Goal: Information Seeking & Learning: Compare options

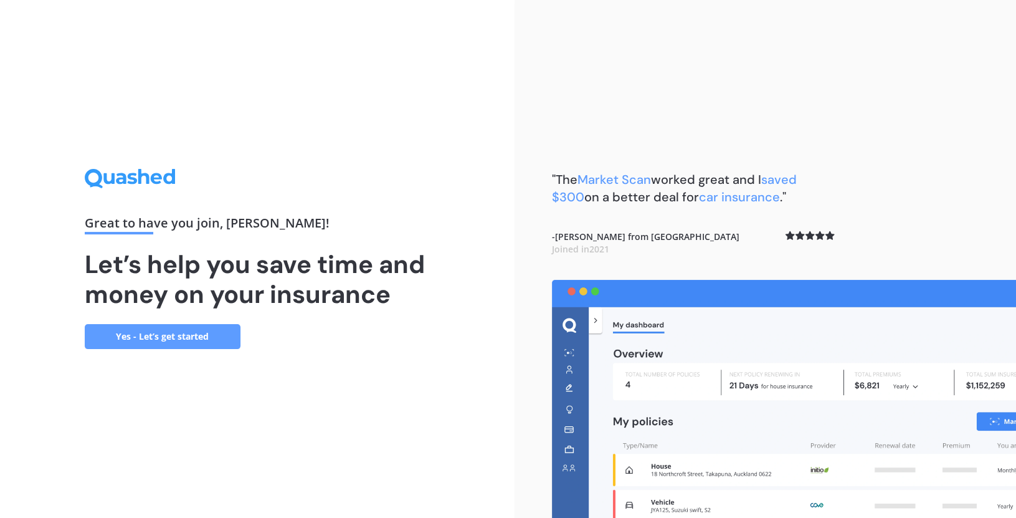
click at [407, 392] on div "Great to have you join , [PERSON_NAME] ! Let’s help you save time and money on …" at bounding box center [257, 259] width 515 height 518
click at [188, 342] on link "Yes - Let’s get started" at bounding box center [163, 336] width 156 height 25
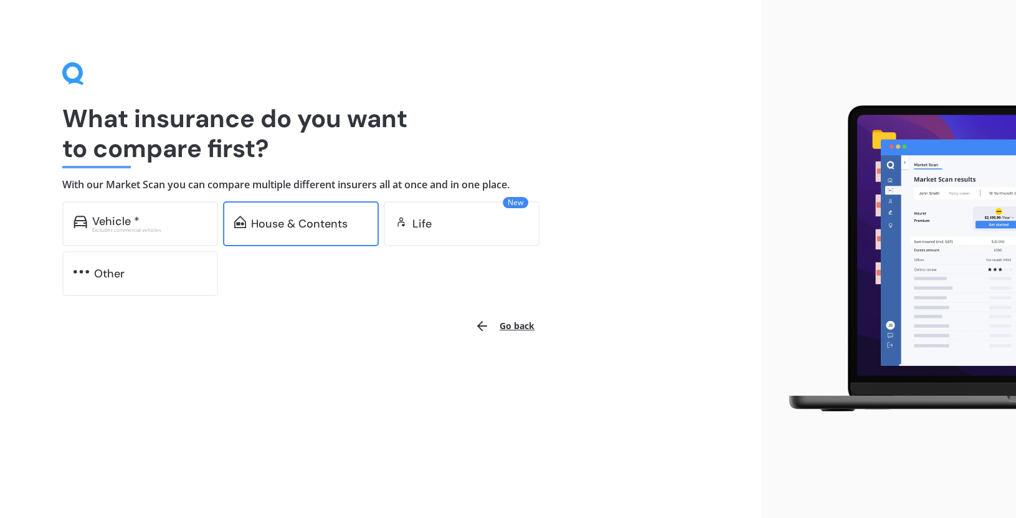
click at [298, 224] on div "House & Contents" at bounding box center [299, 223] width 97 height 12
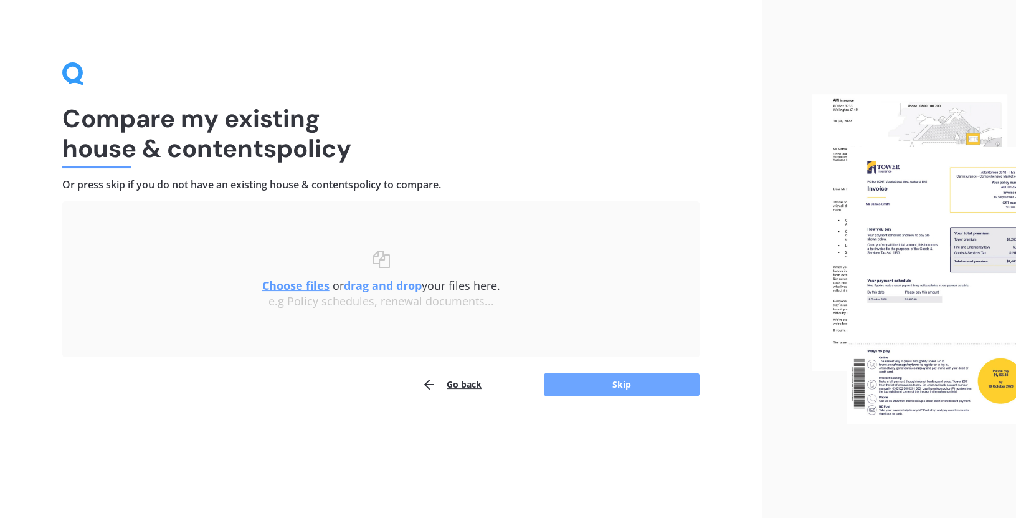
click at [602, 387] on button "Skip" at bounding box center [622, 385] width 156 height 24
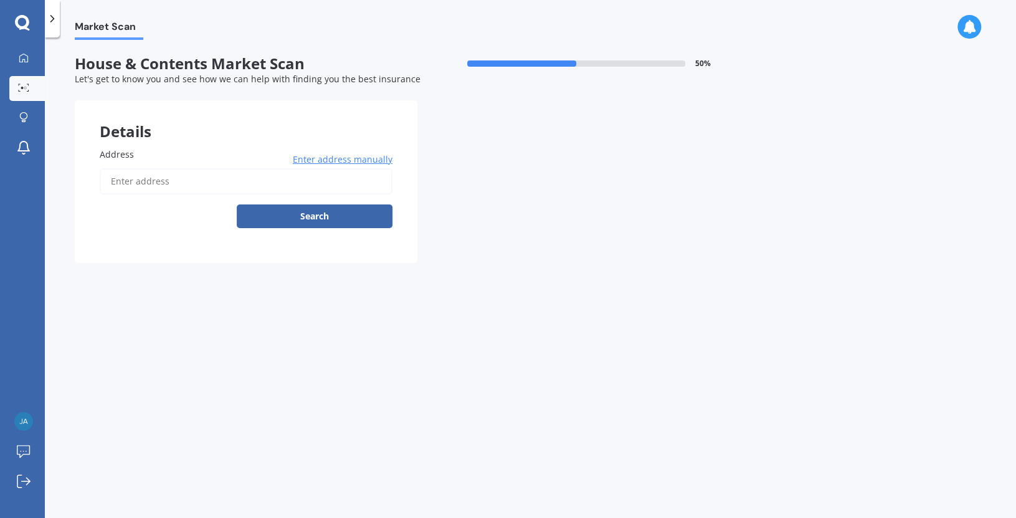
click at [336, 159] on span "Enter address manually" at bounding box center [343, 159] width 100 height 12
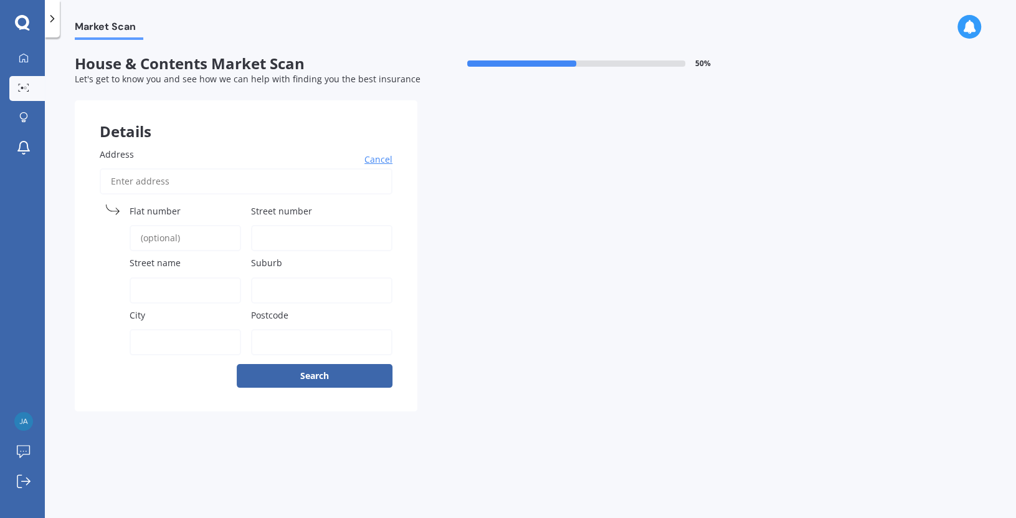
click at [333, 215] on label "Street number" at bounding box center [319, 210] width 136 height 13
click at [333, 225] on input "Street number" at bounding box center [321, 238] width 141 height 26
type input "1 [PERSON_NAME]"
type input "[STREET_ADDRESS][PERSON_NAME]"
type input "Ngatea"
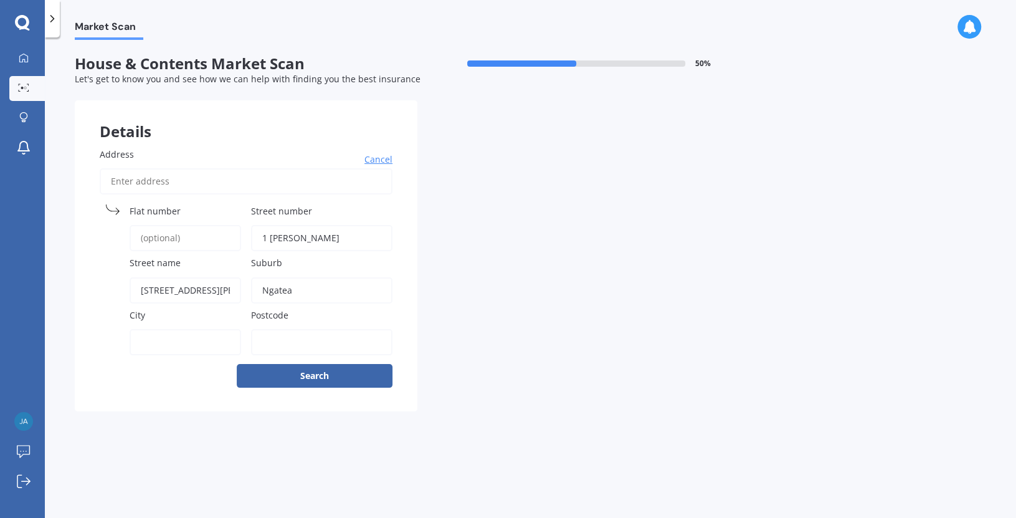
type input "Ngatea"
type input "3503"
click at [343, 376] on button "Search" at bounding box center [315, 376] width 156 height 24
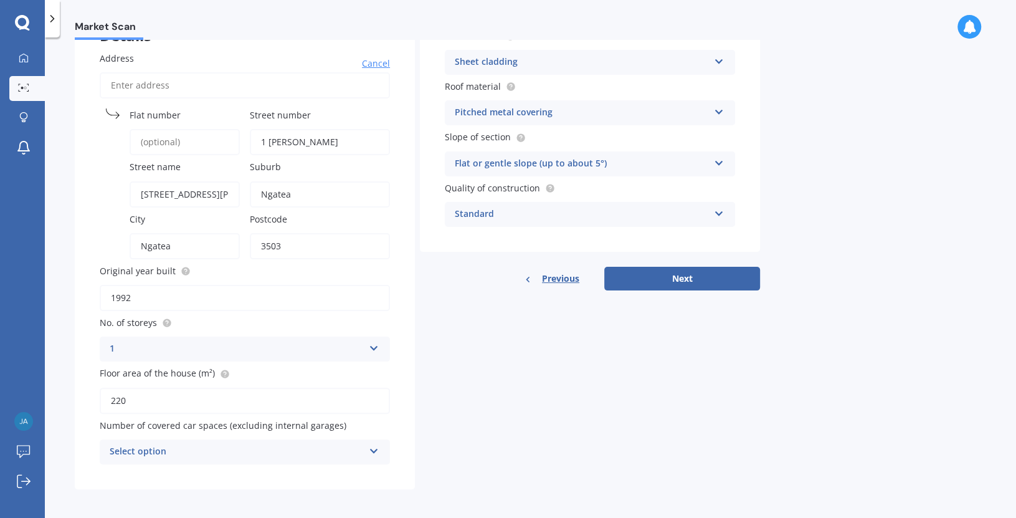
scroll to position [97, 0]
click at [376, 444] on icon at bounding box center [374, 448] width 11 height 9
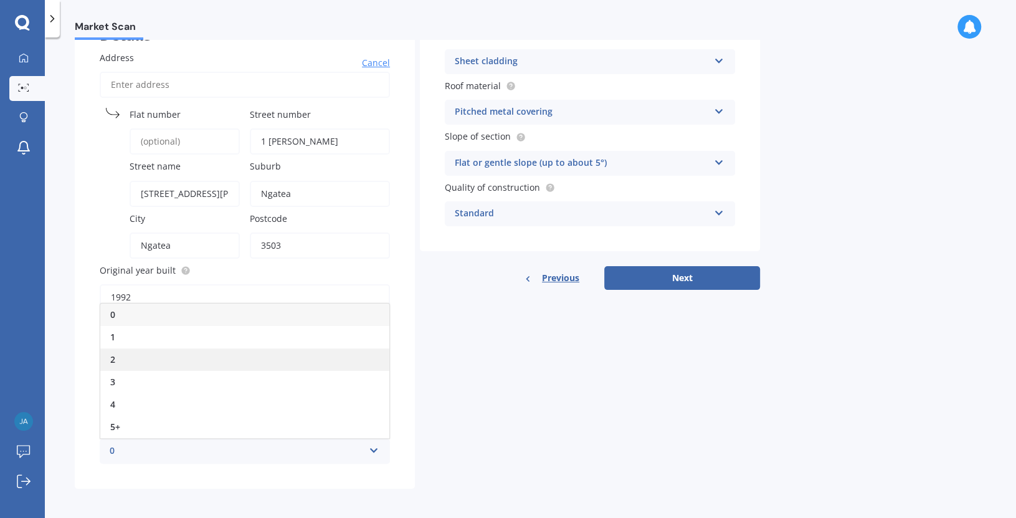
click at [127, 349] on div "2" at bounding box center [244, 359] width 289 height 22
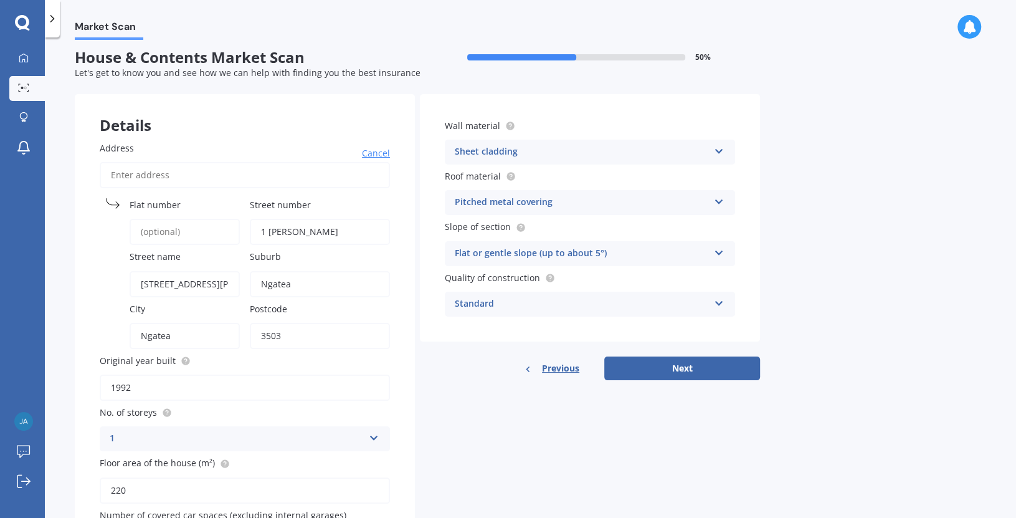
scroll to position [0, 0]
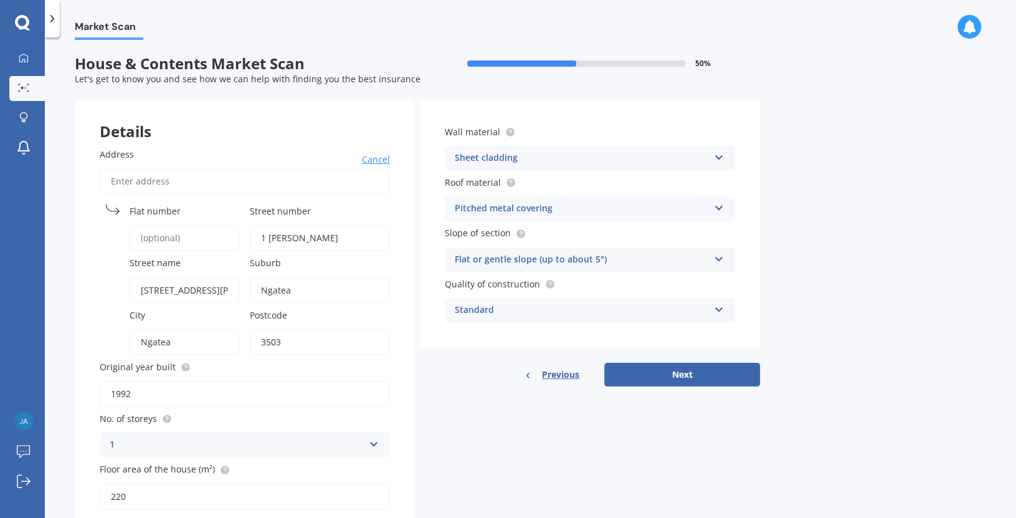
click at [720, 257] on icon at bounding box center [719, 256] width 11 height 9
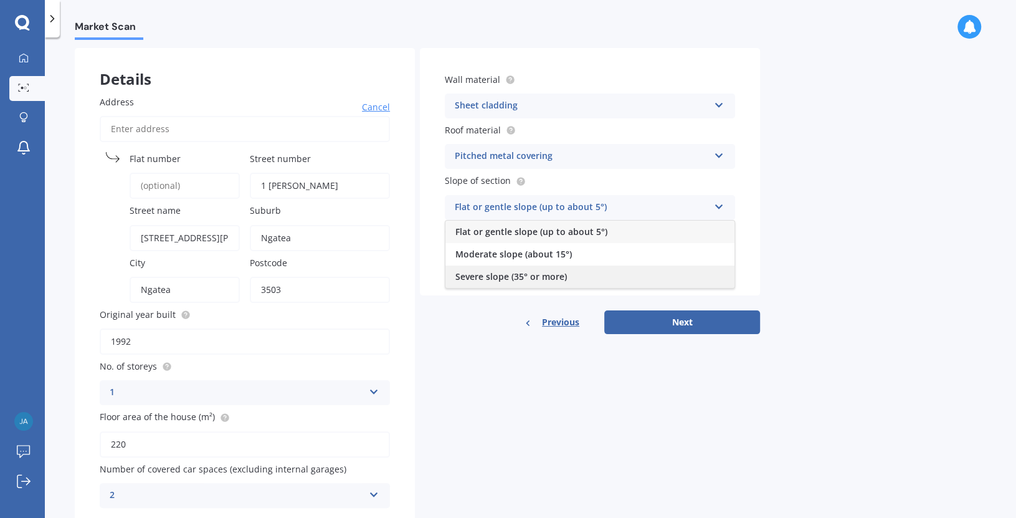
click at [592, 333] on div "Details Address Cancel Search Flat number Street number 1 [PERSON_NAME] Street …" at bounding box center [417, 290] width 685 height 485
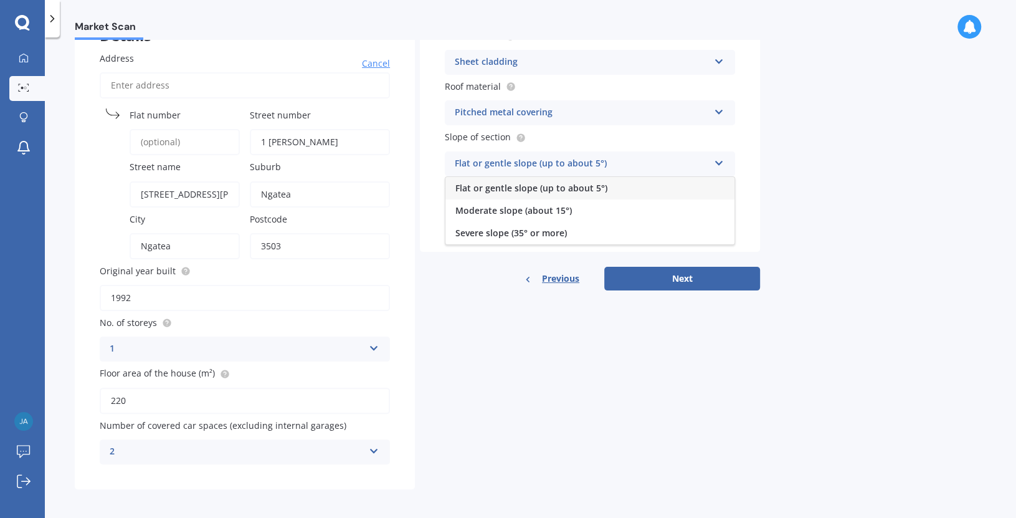
scroll to position [97, 0]
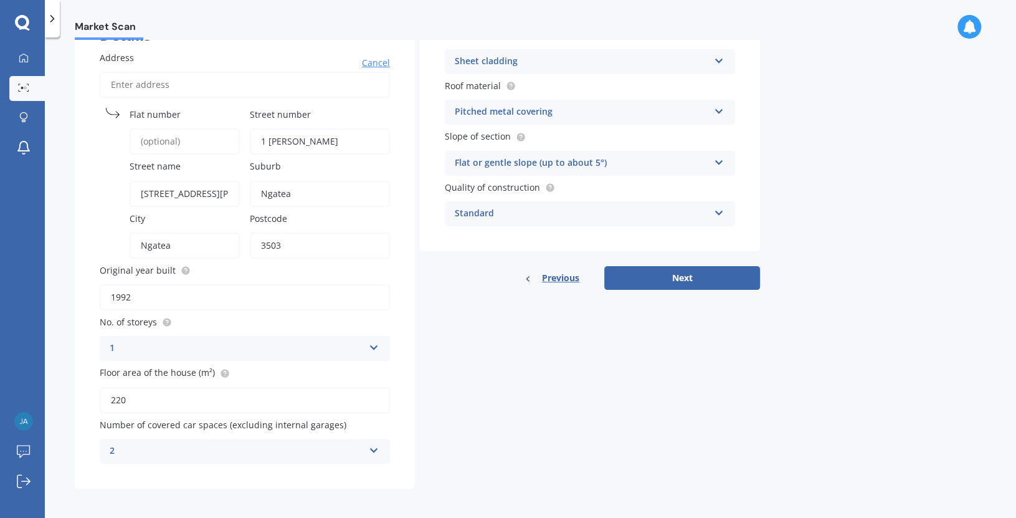
click at [721, 158] on icon at bounding box center [719, 160] width 11 height 9
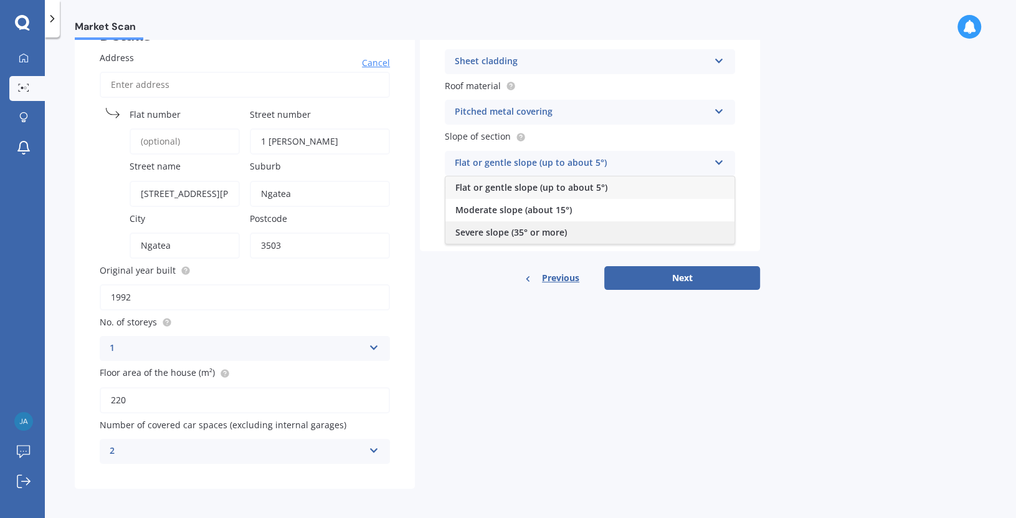
click at [533, 233] on span "Severe slope (35° or more)" at bounding box center [511, 232] width 112 height 12
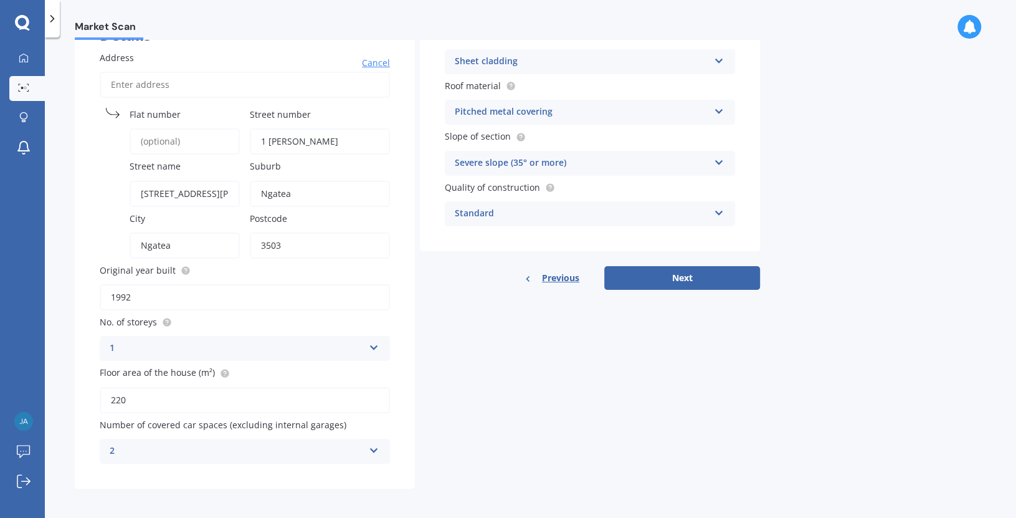
click at [718, 210] on icon at bounding box center [719, 210] width 11 height 9
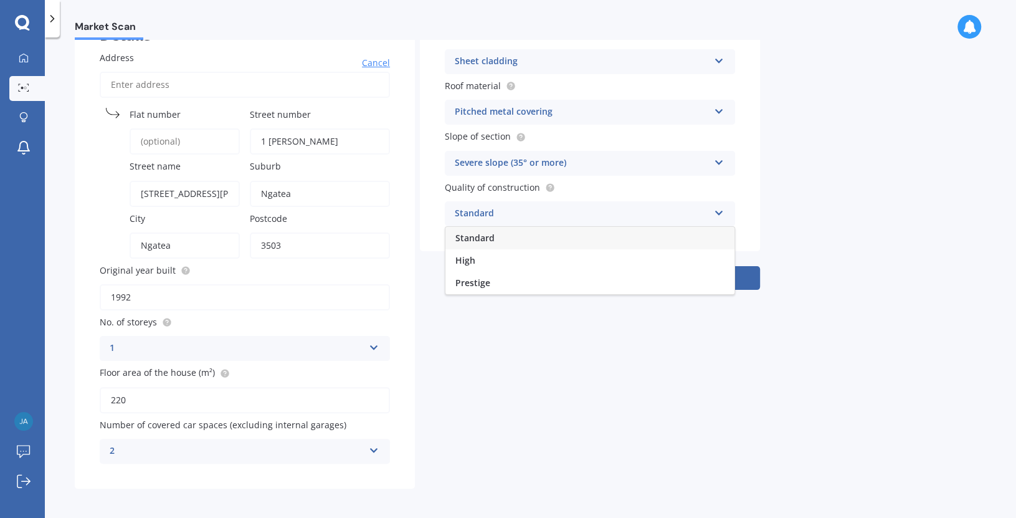
click at [718, 209] on icon at bounding box center [719, 210] width 11 height 9
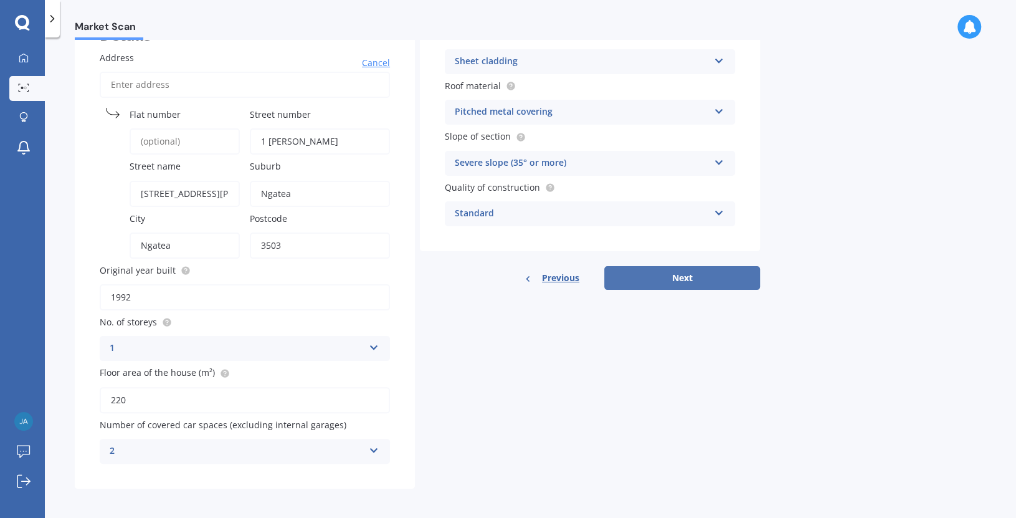
click at [694, 275] on button "Next" at bounding box center [682, 278] width 156 height 24
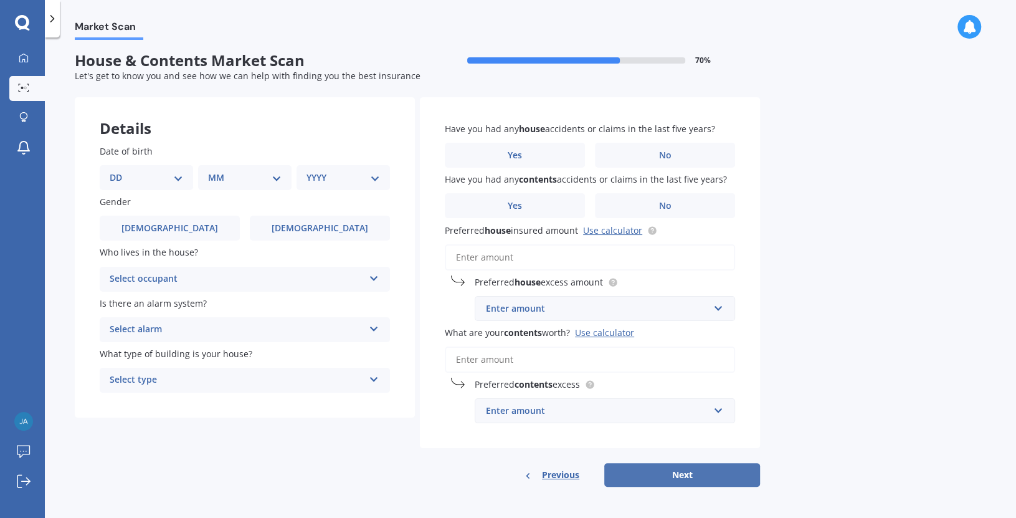
scroll to position [0, 0]
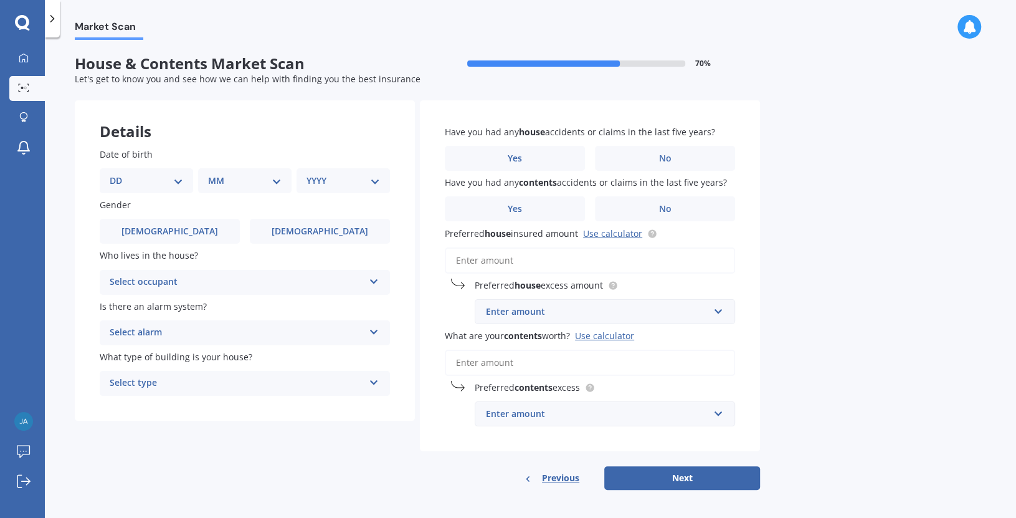
click at [179, 179] on select "DD 01 02 03 04 05 06 07 08 09 10 11 12 13 14 15 16 17 18 19 20 21 22 23 24 25 2…" at bounding box center [147, 181] width 74 height 14
select select "09"
click at [119, 174] on select "DD 01 02 03 04 05 06 07 08 09 10 11 12 13 14 15 16 17 18 19 20 21 22 23 24 25 2…" at bounding box center [147, 181] width 74 height 14
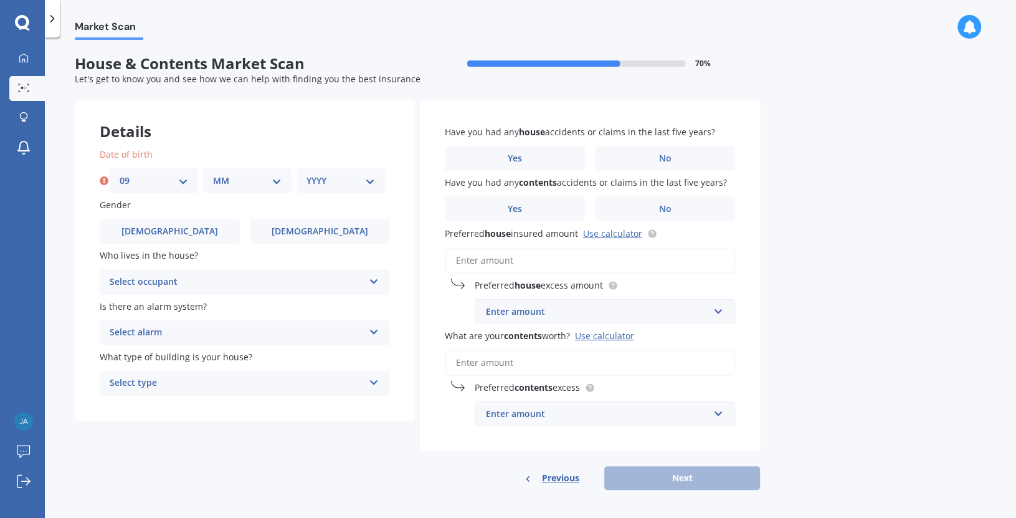
click at [274, 181] on select "MM 01 02 03 04 05 06 07 08 09 10 11 12" at bounding box center [247, 181] width 69 height 14
select select "01"
click at [213, 174] on select "MM 01 02 03 04 05 06 07 08 09 10 11 12" at bounding box center [247, 181] width 69 height 14
click at [372, 181] on select "YYYY 2009 2008 2007 2006 2005 2004 2003 2002 2001 2000 1999 1998 1997 1996 1995…" at bounding box center [341, 181] width 69 height 14
select select "1952"
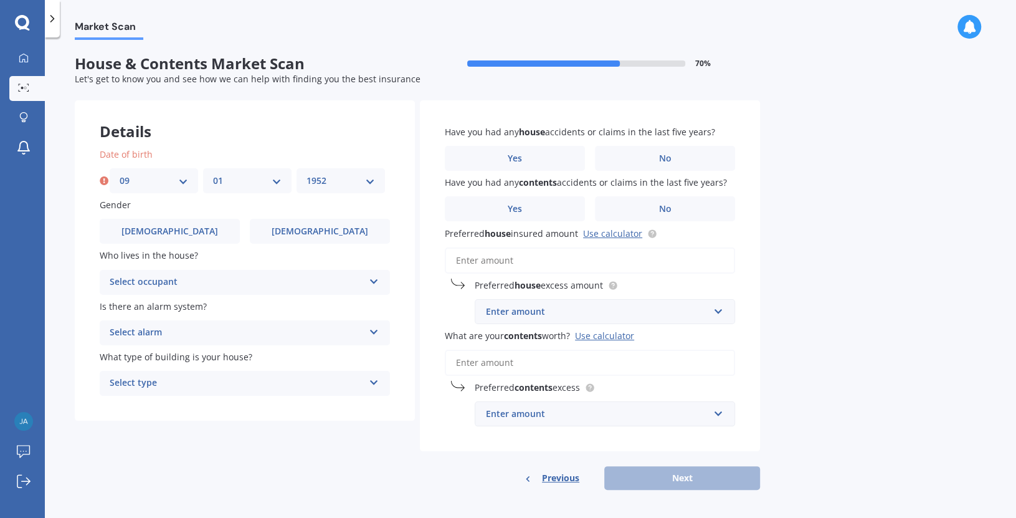
click at [307, 174] on select "YYYY 2009 2008 2007 2006 2005 2004 2003 2002 2001 2000 1999 1998 1997 1996 1995…" at bounding box center [341, 181] width 69 height 14
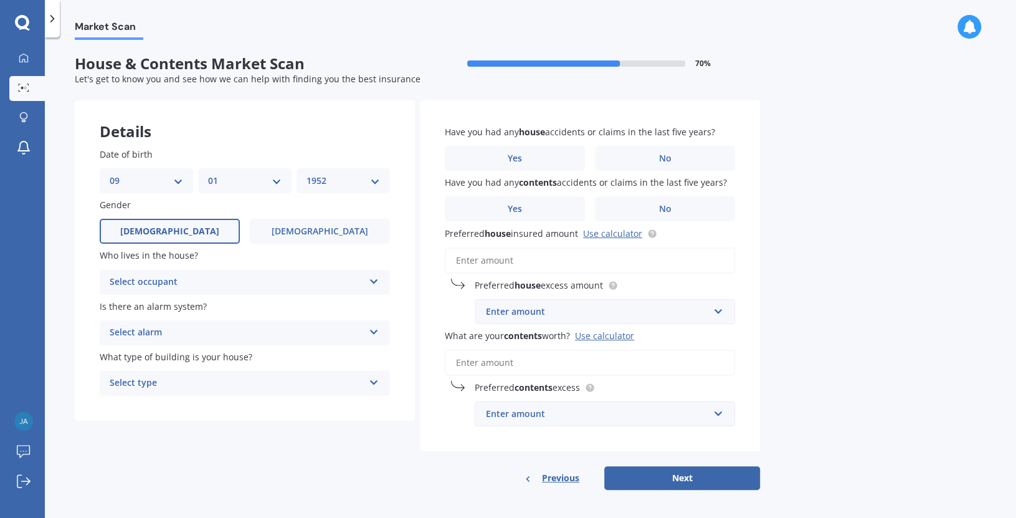
click at [207, 226] on label "[DEMOGRAPHIC_DATA]" at bounding box center [170, 231] width 140 height 25
click at [0, 0] on input "[DEMOGRAPHIC_DATA]" at bounding box center [0, 0] width 0 height 0
click at [375, 278] on icon at bounding box center [374, 279] width 11 height 9
click at [405, 258] on div "Date of birth DD 01 02 03 04 05 06 07 08 09 10 11 12 13 14 15 16 17 18 19 20 21…" at bounding box center [245, 272] width 340 height 298
click at [376, 329] on icon at bounding box center [374, 329] width 11 height 9
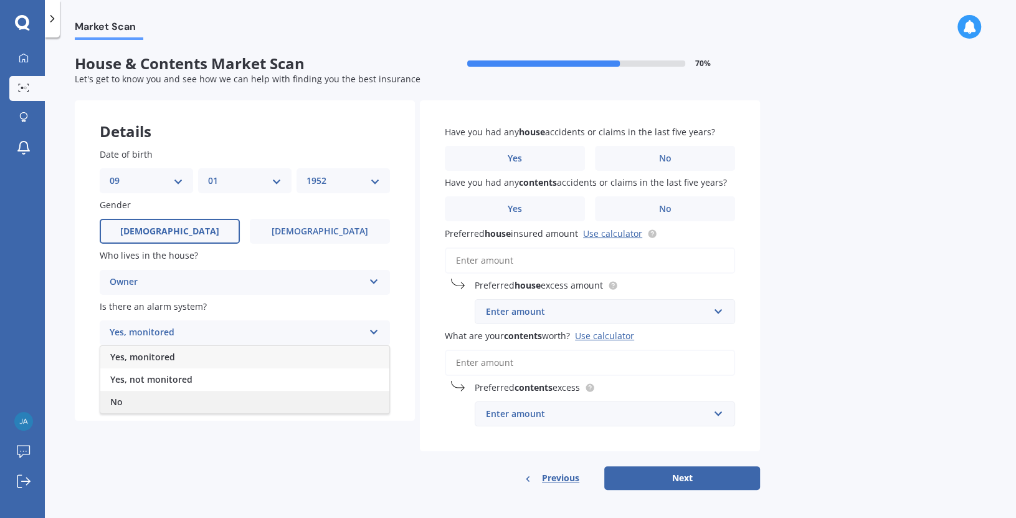
click at [146, 400] on div "No" at bounding box center [244, 402] width 289 height 22
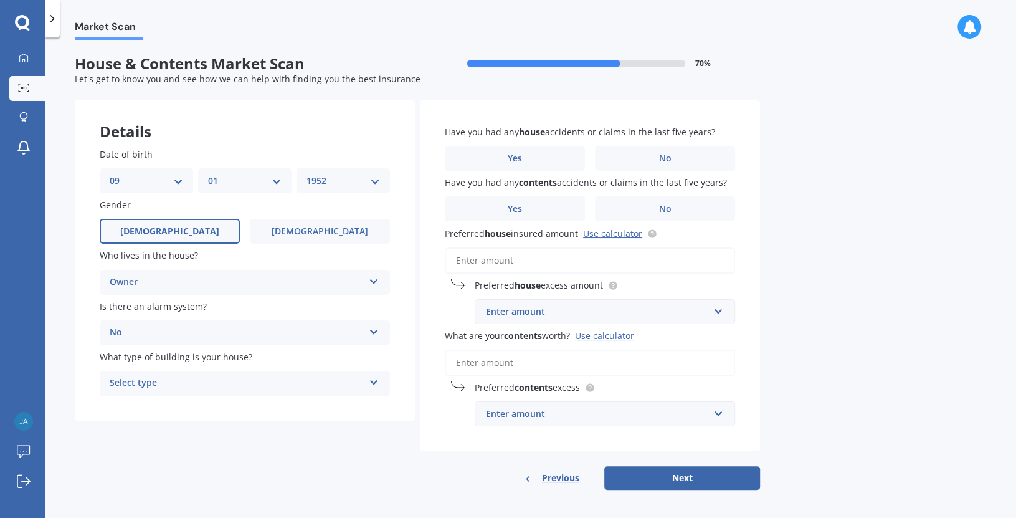
click at [370, 381] on icon at bounding box center [374, 380] width 11 height 9
click at [152, 401] on span "Freestanding" at bounding box center [137, 407] width 55 height 12
click at [682, 156] on label "No" at bounding box center [665, 158] width 140 height 25
click at [0, 0] on input "No" at bounding box center [0, 0] width 0 height 0
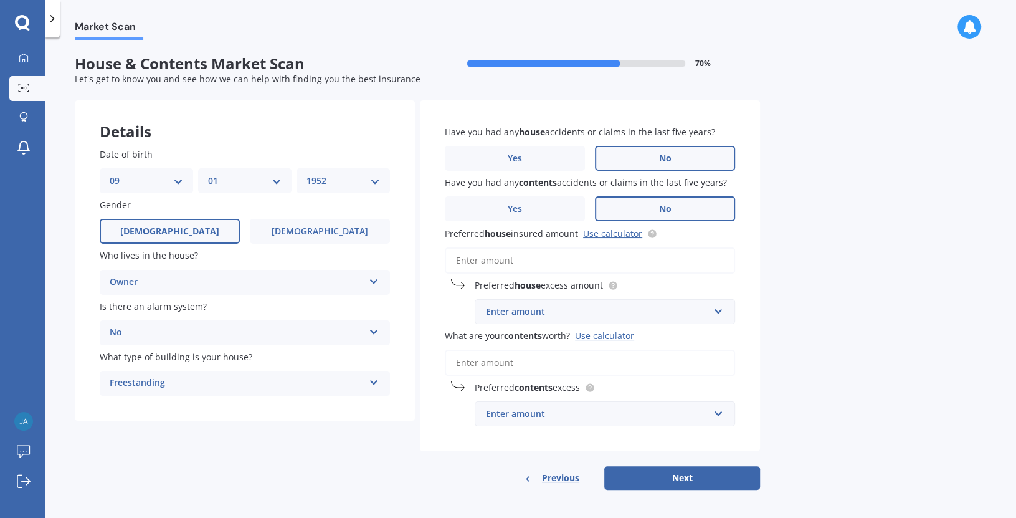
click at [675, 208] on label "No" at bounding box center [665, 208] width 140 height 25
click at [0, 0] on input "No" at bounding box center [0, 0] width 0 height 0
click at [717, 310] on input "text" at bounding box center [600, 312] width 249 height 24
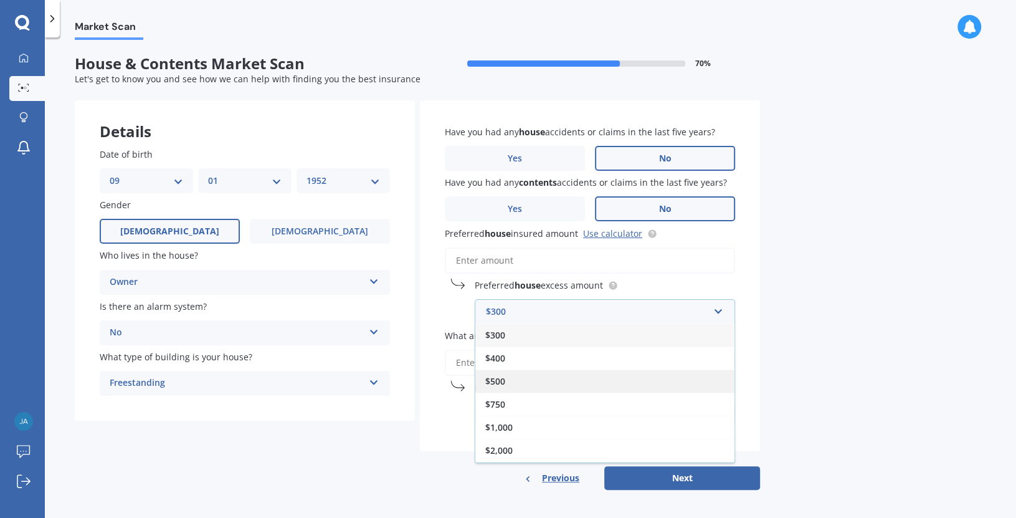
click at [511, 379] on div "$500" at bounding box center [604, 380] width 259 height 23
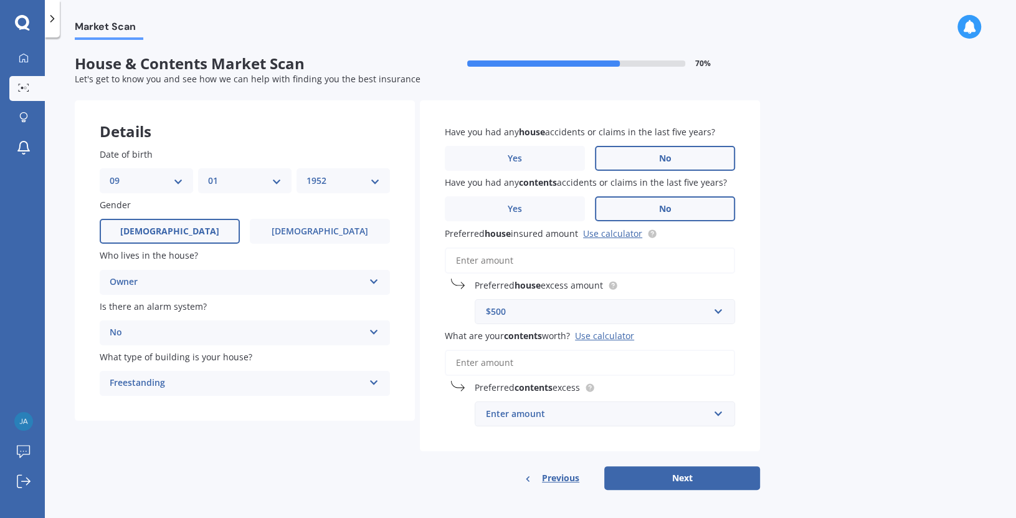
scroll to position [3, 0]
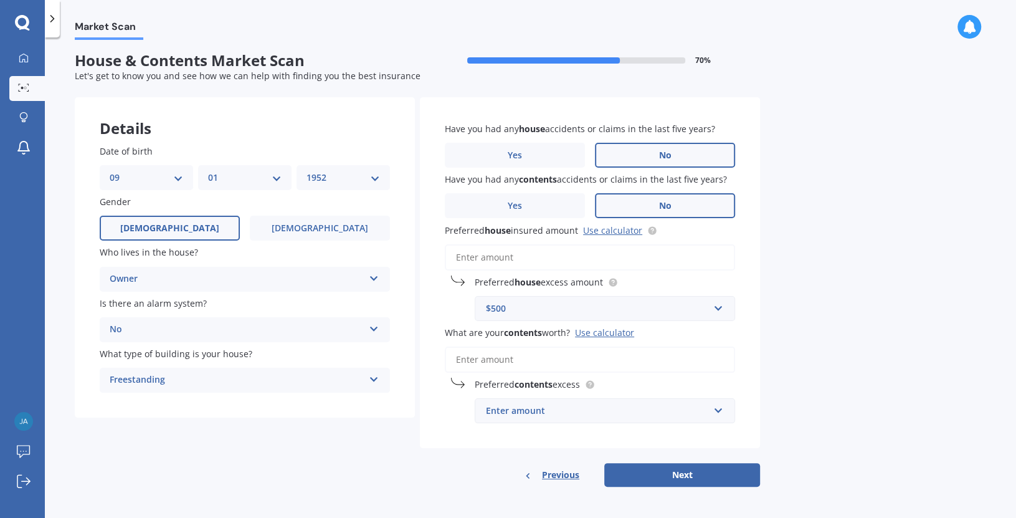
click at [522, 409] on div "Enter amount" at bounding box center [597, 411] width 223 height 14
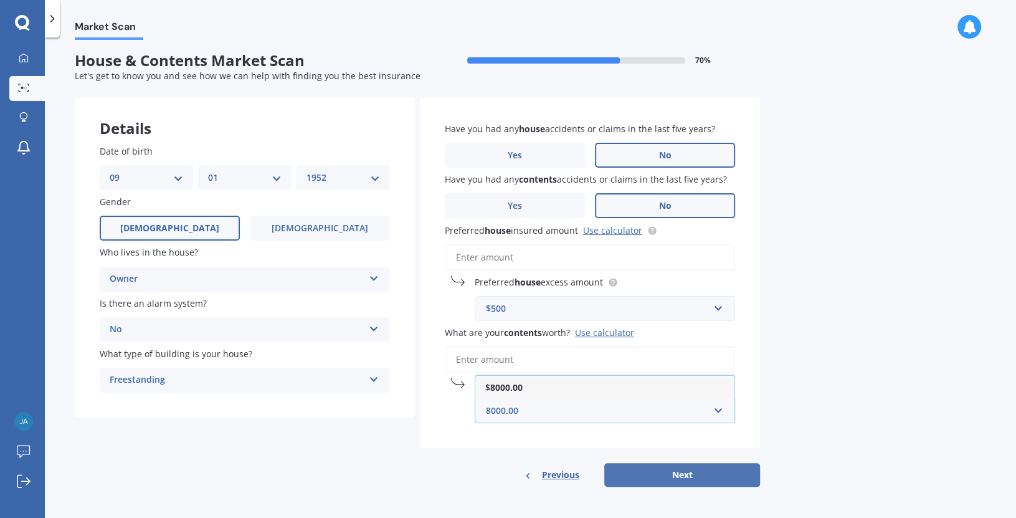
type input "8000.00"
click at [685, 475] on button "Next" at bounding box center [682, 475] width 156 height 24
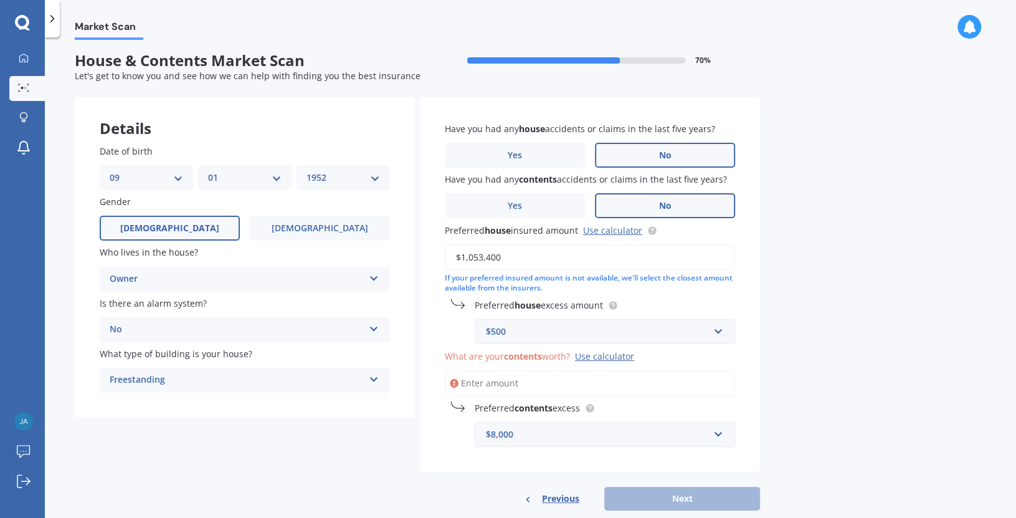
type input "$1,053,400"
click at [751, 378] on div "Have you had any house accidents or claims in the last five years? Yes No Have …" at bounding box center [590, 284] width 340 height 374
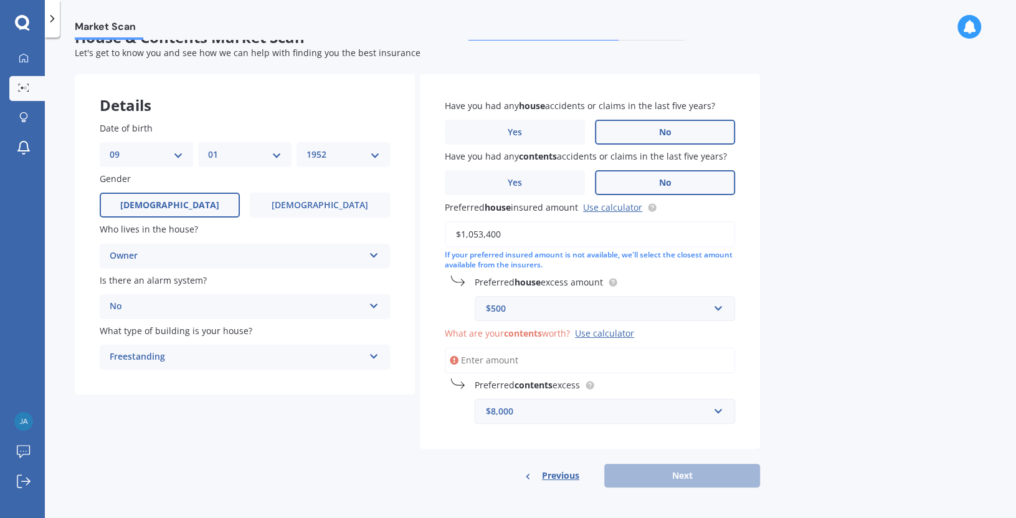
click at [586, 356] on input "What are your contents worth? Use calculator" at bounding box center [590, 360] width 290 height 26
type input "$8"
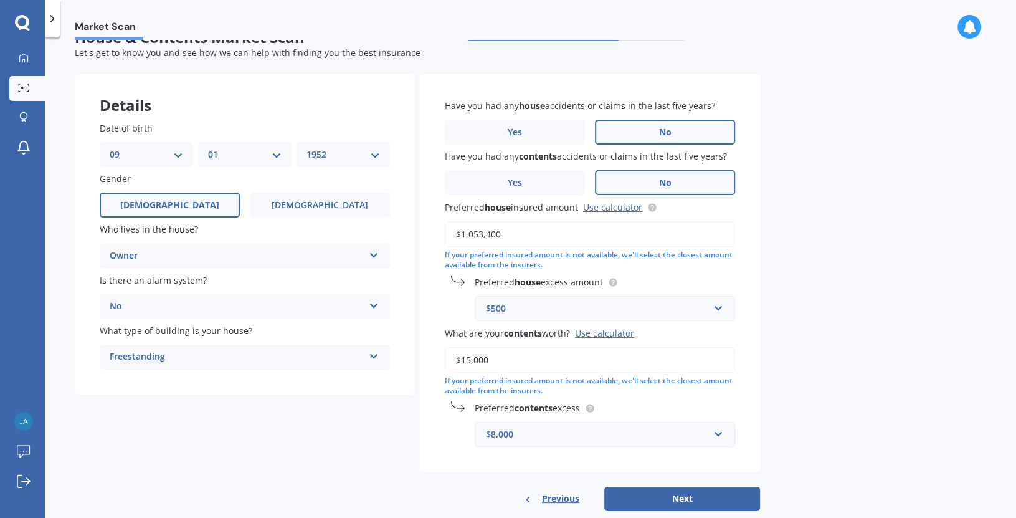
type input "$15,000"
drag, startPoint x: 485, startPoint y: 432, endPoint x: 540, endPoint y: 435, distance: 54.9
click at [540, 435] on div "$8,000" at bounding box center [597, 434] width 223 height 14
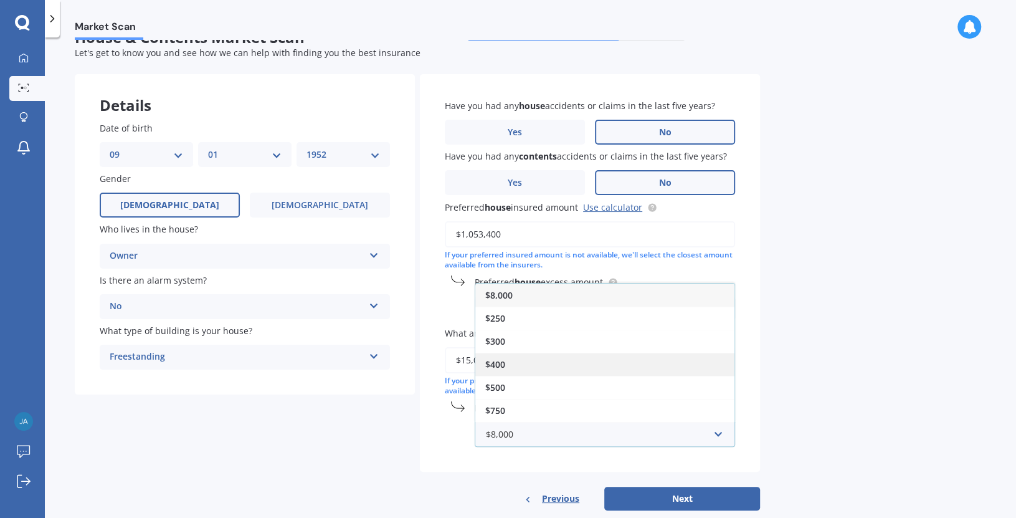
click at [514, 361] on div "$400" at bounding box center [604, 364] width 259 height 23
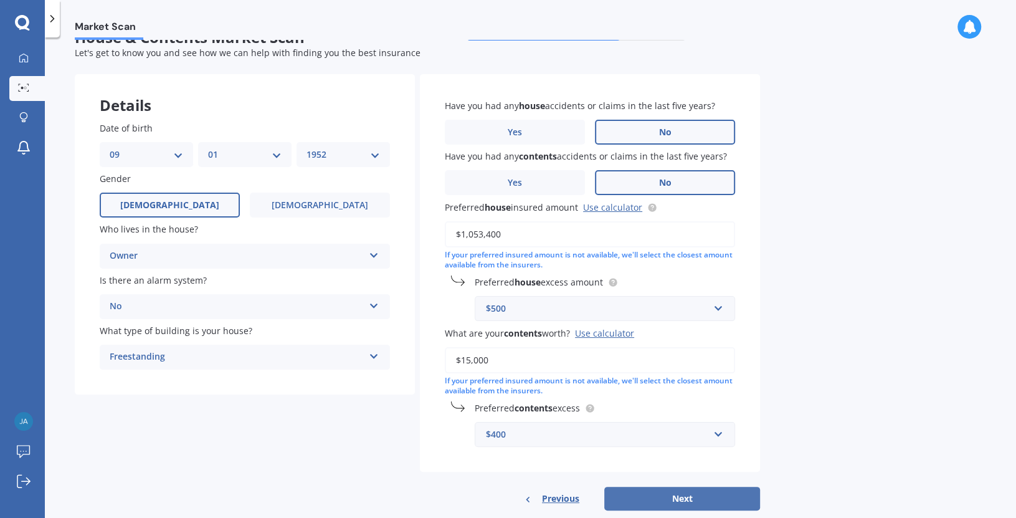
click at [698, 500] on button "Next" at bounding box center [682, 499] width 156 height 24
select select "09"
select select "01"
select select "1952"
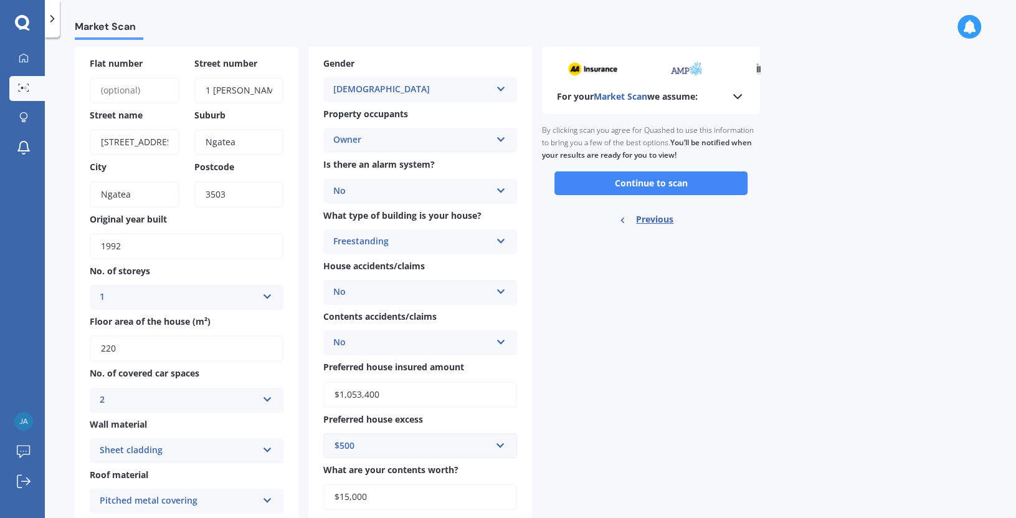
scroll to position [0, 0]
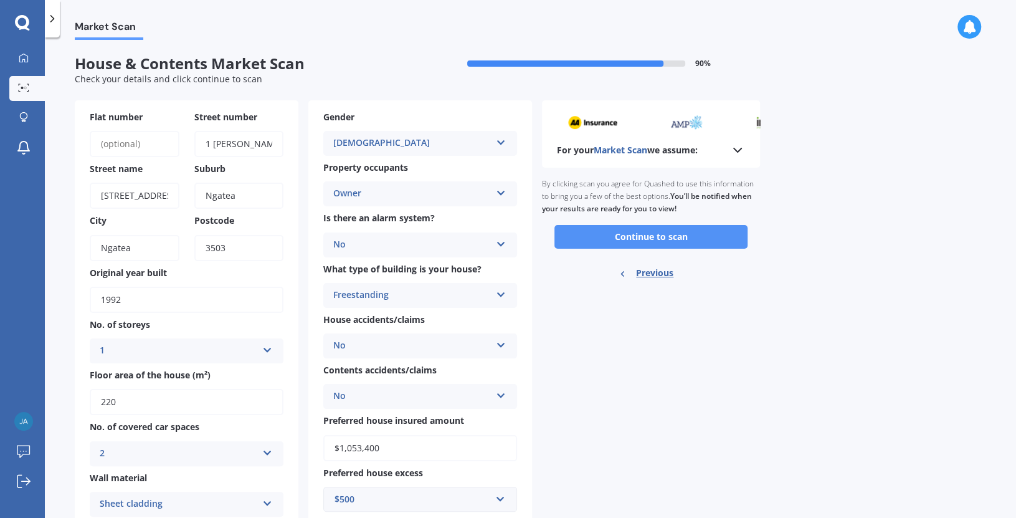
click at [653, 235] on button "Continue to scan" at bounding box center [650, 237] width 193 height 24
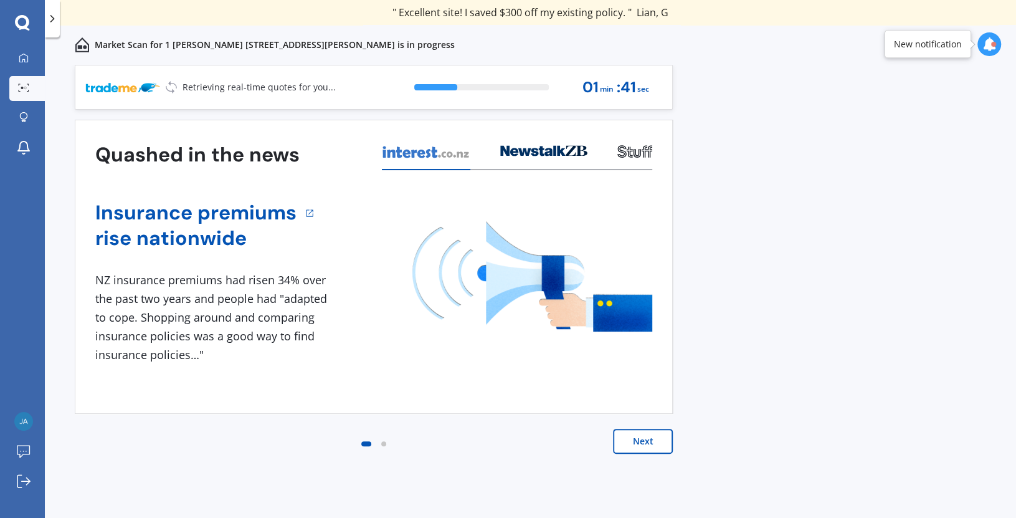
click at [649, 443] on button "Next" at bounding box center [643, 441] width 60 height 25
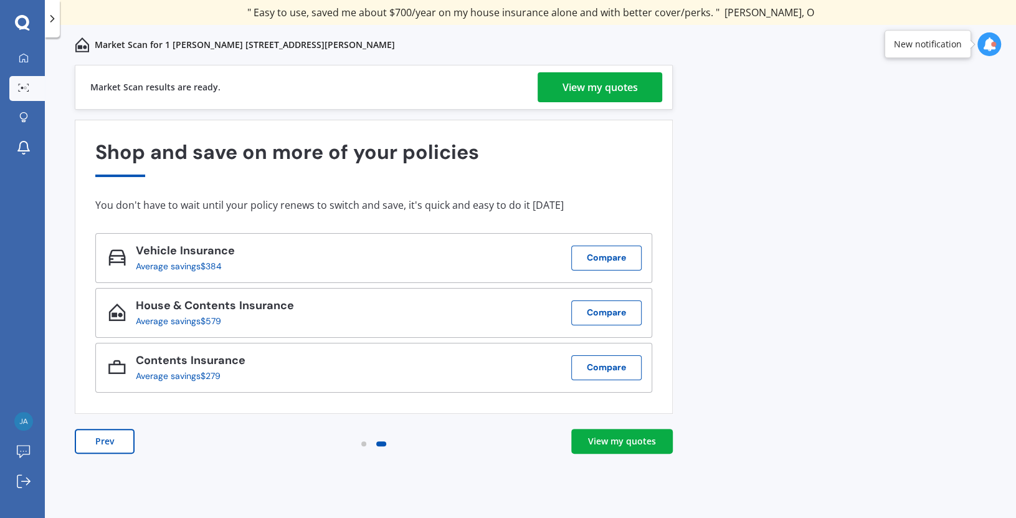
click at [612, 90] on div "View my quotes" at bounding box center [600, 87] width 75 height 30
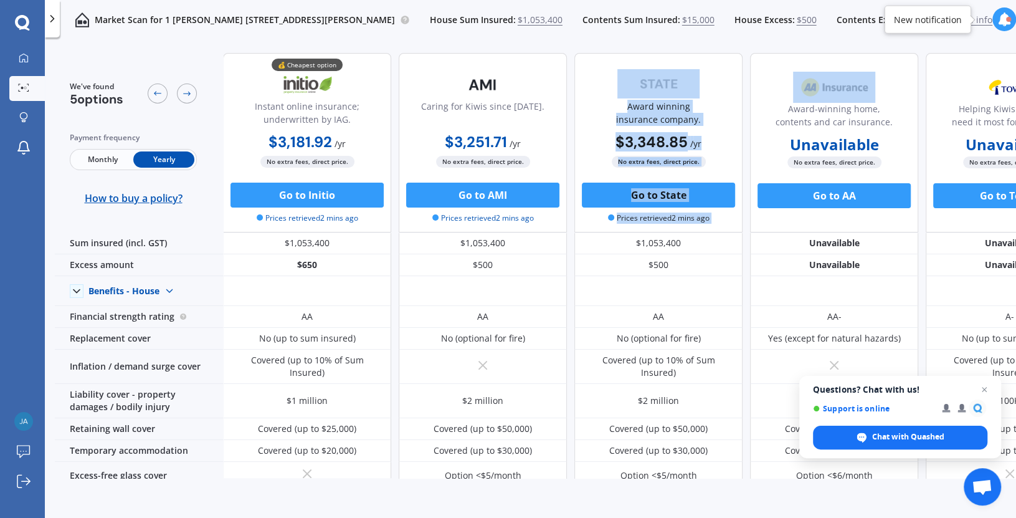
drag, startPoint x: 782, startPoint y: 44, endPoint x: 712, endPoint y: 49, distance: 70.0
click at [712, 49] on div "We've found 5 options Payment frequency Monthly Yearly How to buy a policy? 💰 C…" at bounding box center [574, 500] width 1039 height 914
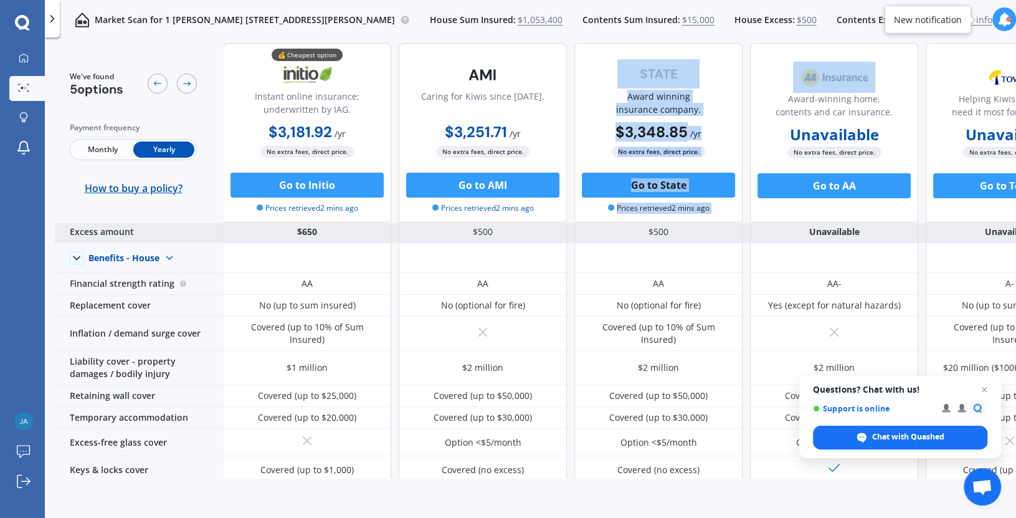
scroll to position [62, 0]
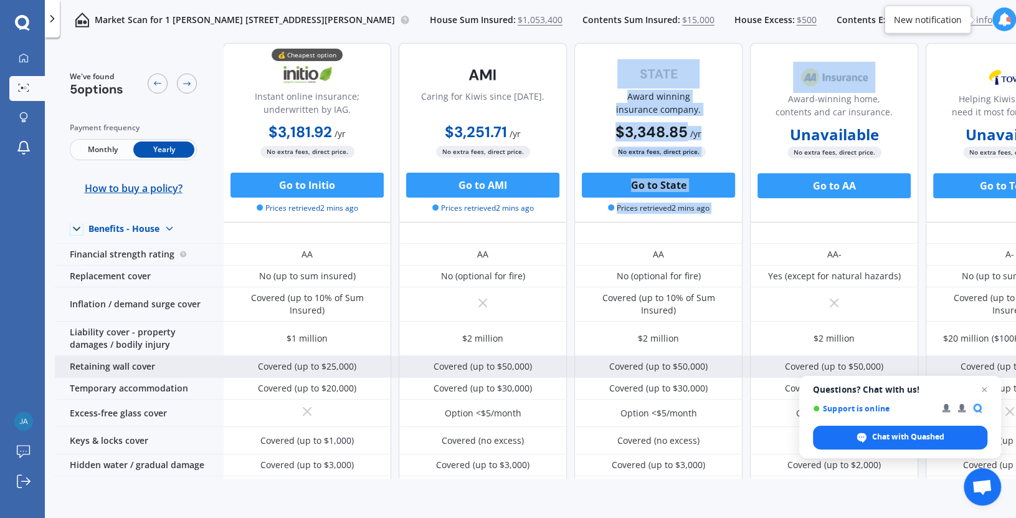
drag, startPoint x: 911, startPoint y: 413, endPoint x: 911, endPoint y: 360, distance: 53.0
click at [910, 362] on body "We are experiencing high volume of Market Scans . Just a heads up we will have …" at bounding box center [508, 259] width 1016 height 518
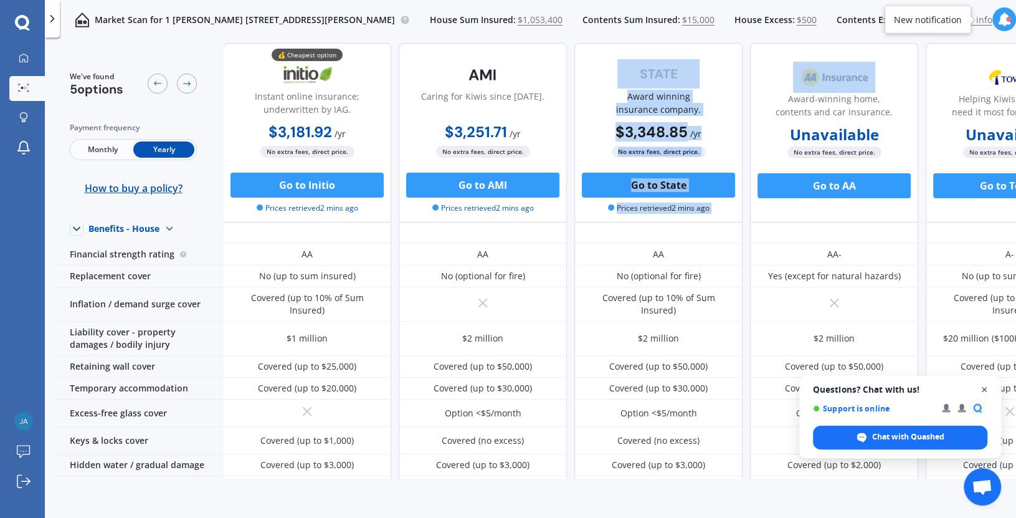
click at [984, 390] on span "Close chat" at bounding box center [985, 390] width 16 height 16
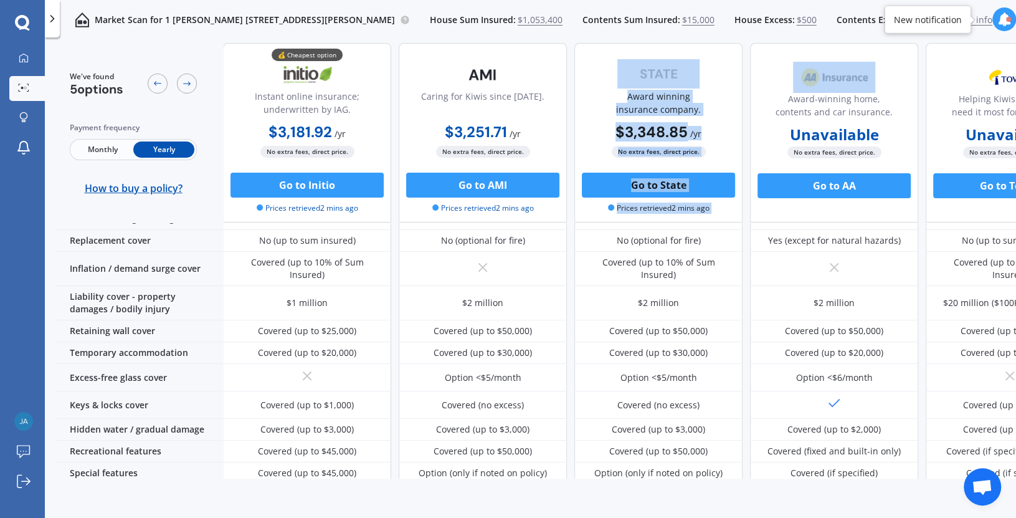
scroll to position [125, 0]
